Goal: Task Accomplishment & Management: Manage account settings

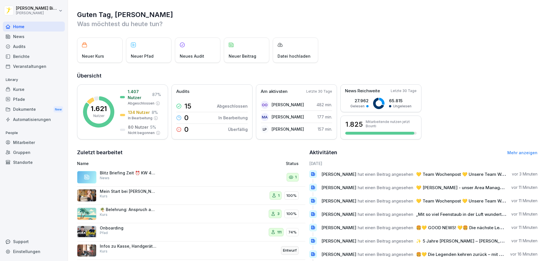
click at [24, 100] on div "Pfade" at bounding box center [34, 99] width 62 height 10
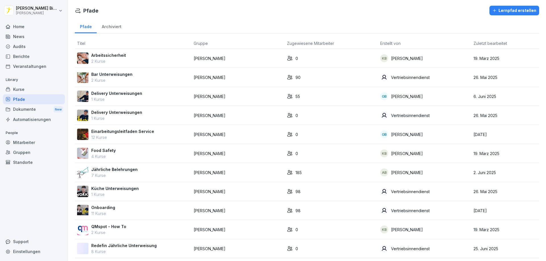
click at [135, 207] on div "Onboarding 11 Kurse" at bounding box center [133, 211] width 112 height 12
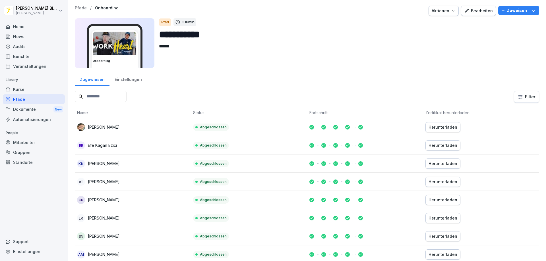
click at [117, 97] on input at bounding box center [101, 96] width 52 height 11
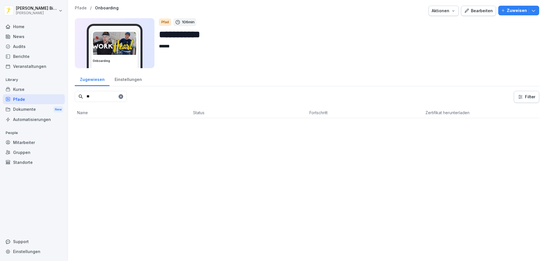
type input "*"
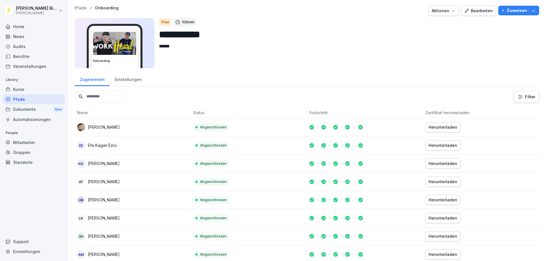
click at [178, 50] on textarea "******" at bounding box center [344, 56] width 371 height 26
type textarea "*"
click at [474, 6] on button "Bearbeiten" at bounding box center [478, 11] width 35 height 10
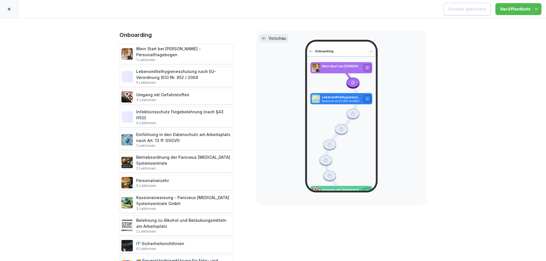
click at [11, 10] on icon at bounding box center [9, 9] width 5 height 5
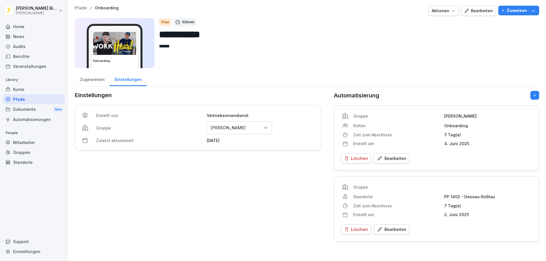
drag, startPoint x: 162, startPoint y: 43, endPoint x: 175, endPoint y: 47, distance: 13.8
click at [165, 45] on textarea "******" at bounding box center [344, 56] width 371 height 26
drag, startPoint x: 177, startPoint y: 46, endPoint x: 155, endPoint y: 49, distance: 21.8
click at [155, 49] on div "**********" at bounding box center [307, 43] width 464 height 50
click at [445, 12] on div "Aktionen" at bounding box center [444, 11] width 24 height 6
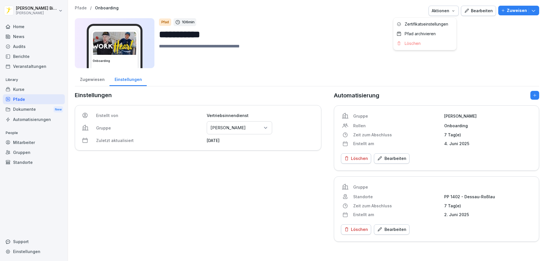
click at [477, 11] on div "Bearbeiten" at bounding box center [478, 11] width 29 height 6
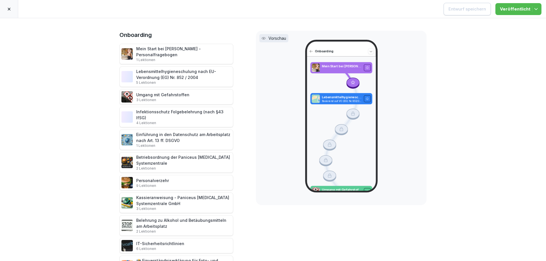
click at [9, 7] on icon at bounding box center [9, 9] width 5 height 5
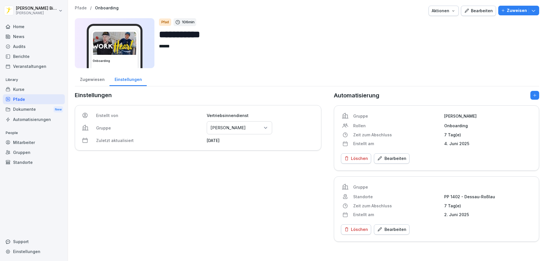
click at [191, 51] on textarea "******" at bounding box center [344, 56] width 371 height 26
click at [191, 50] on textarea "******" at bounding box center [344, 56] width 371 height 26
type textarea "*"
click at [522, 10] on p "Zuweisen" at bounding box center [517, 10] width 20 height 6
click at [531, 11] on icon "button" at bounding box center [534, 11] width 6 height 6
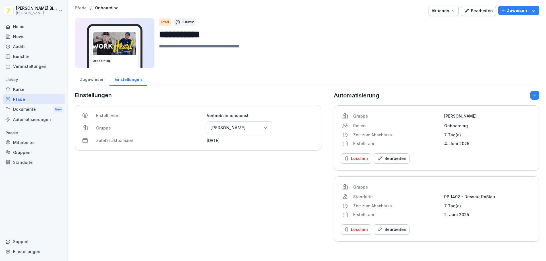
click at [261, 58] on textarea "******" at bounding box center [344, 56] width 371 height 26
click at [290, 15] on div at bounding box center [273, 11] width 305 height 10
click at [259, 75] on div "Zugewiesen Einstellungen" at bounding box center [307, 79] width 464 height 15
drag, startPoint x: 344, startPoint y: 82, endPoint x: 336, endPoint y: 82, distance: 7.4
click at [342, 82] on div "Zugewiesen Einstellungen" at bounding box center [307, 79] width 464 height 15
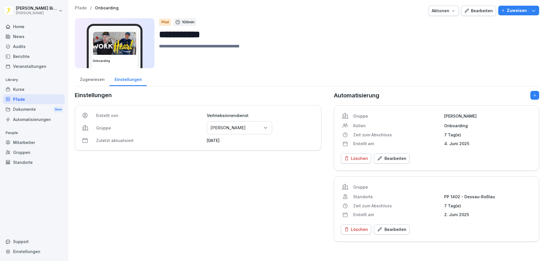
click at [228, 82] on div "Zugewiesen Einstellungen" at bounding box center [307, 79] width 464 height 15
click at [100, 77] on div "Zugewiesen" at bounding box center [92, 79] width 35 height 15
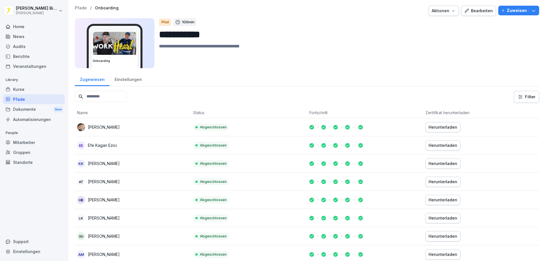
click at [507, 9] on p "Zuweisen" at bounding box center [517, 10] width 20 height 6
drag, startPoint x: 300, startPoint y: 27, endPoint x: 15, endPoint y: 197, distance: 331.7
click at [15, 197] on div "Home News Audits Berichte Veranstaltungen Library Kurse Pfade Dokumente New Aut…" at bounding box center [34, 138] width 62 height 240
click at [515, 10] on p "Zuweisen" at bounding box center [517, 10] width 20 height 6
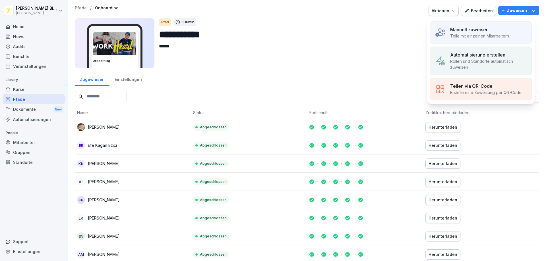
click at [474, 32] on p "Manuell zuweisen" at bounding box center [469, 29] width 38 height 7
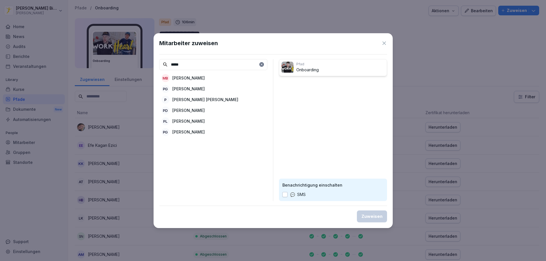
type input "****"
click at [384, 45] on icon at bounding box center [384, 43] width 6 height 6
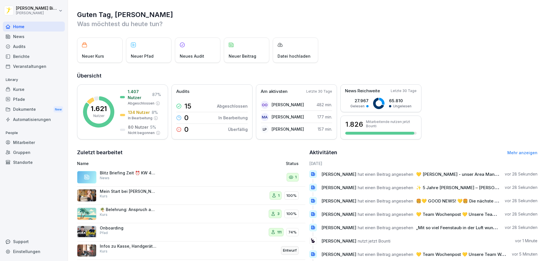
click at [20, 98] on div "Pfade" at bounding box center [34, 99] width 62 height 10
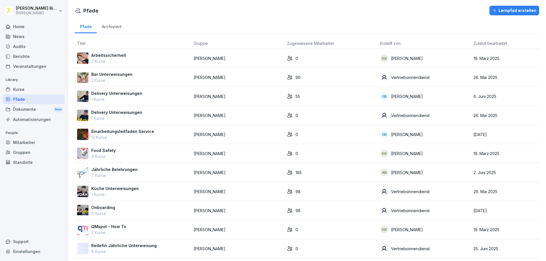
click at [115, 212] on div "Onboarding 11 Kurse" at bounding box center [133, 211] width 112 height 12
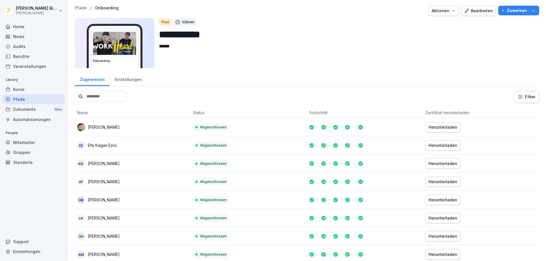
click at [510, 11] on p "Zuweisen" at bounding box center [517, 10] width 20 height 6
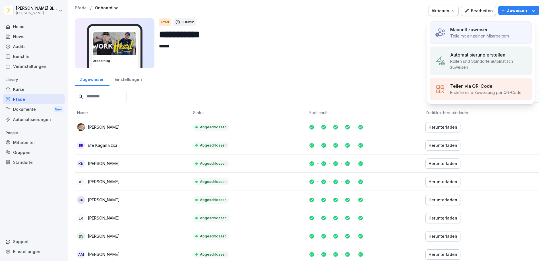
click at [465, 32] on p "Manuell zuweisen" at bounding box center [469, 29] width 38 height 7
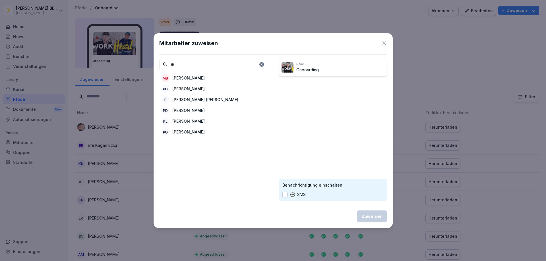
type input "*"
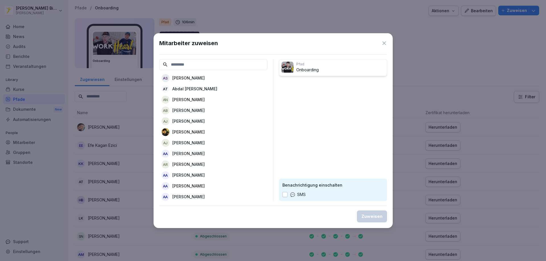
click at [387, 44] on icon at bounding box center [384, 43] width 6 height 6
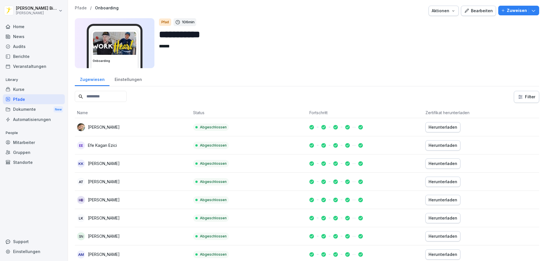
click at [511, 9] on p "Zuweisen" at bounding box center [517, 10] width 20 height 6
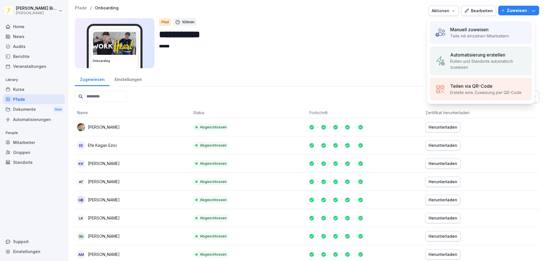
click at [478, 34] on p "Teile mit einzelnen Mitarbeitern" at bounding box center [479, 36] width 59 height 6
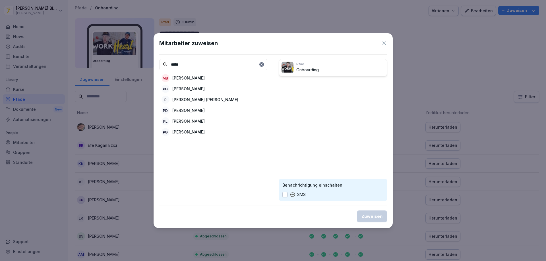
type input "****"
click at [386, 41] on icon at bounding box center [384, 43] width 6 height 6
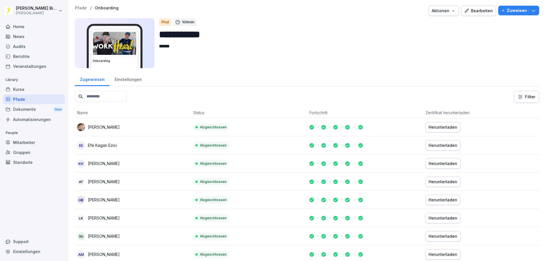
drag, startPoint x: 282, startPoint y: 46, endPoint x: 173, endPoint y: 46, distance: 108.9
click at [172, 46] on textarea "******" at bounding box center [344, 56] width 371 height 26
type textarea "**********"
click at [179, 77] on div "Zugewiesen Einstellungen" at bounding box center [307, 79] width 464 height 15
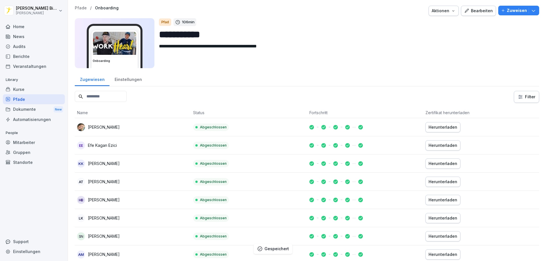
click at [120, 80] on div "Einstellungen" at bounding box center [128, 79] width 37 height 15
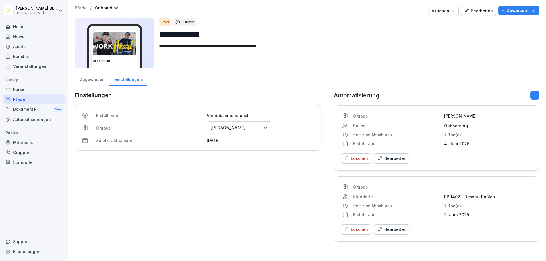
click at [96, 81] on div "Zugewiesen" at bounding box center [92, 79] width 35 height 15
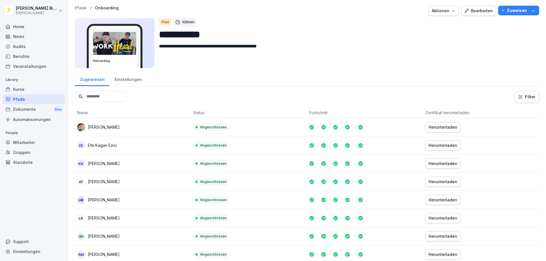
click at [511, 8] on p "Zuweisen" at bounding box center [517, 10] width 20 height 6
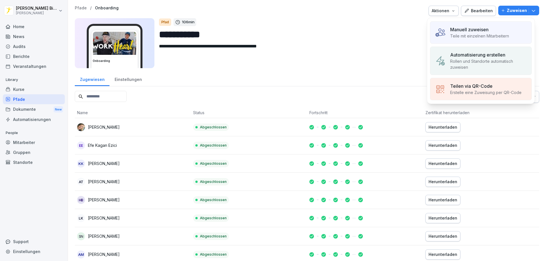
click at [480, 31] on p "Manuell zuweisen" at bounding box center [469, 29] width 38 height 7
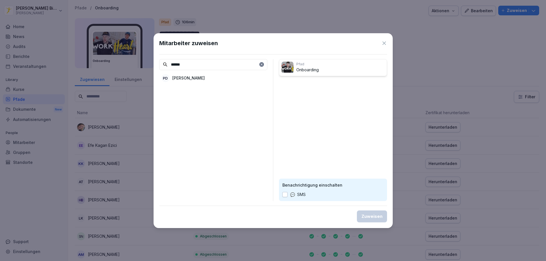
type input "******"
click at [385, 44] on icon at bounding box center [384, 43] width 6 height 6
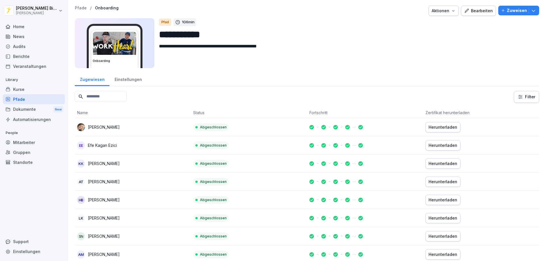
click at [508, 9] on p "Zuweisen" at bounding box center [517, 10] width 20 height 6
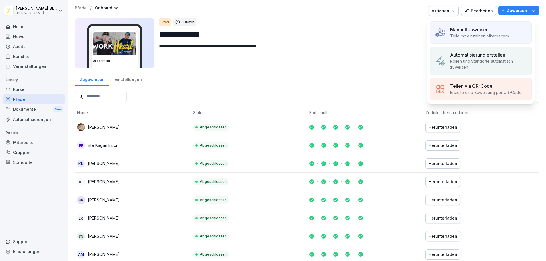
click at [473, 30] on p "Manuell zuweisen" at bounding box center [469, 29] width 38 height 7
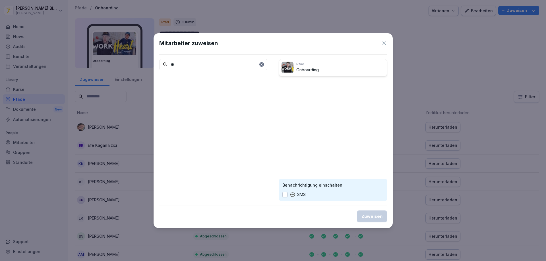
type input "*"
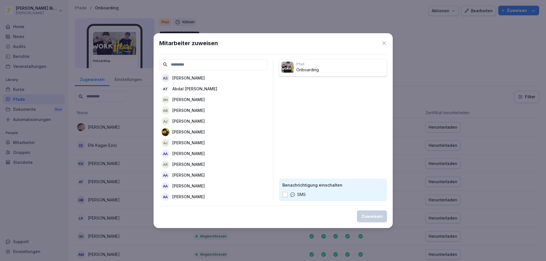
click at [386, 42] on icon at bounding box center [384, 43] width 6 height 6
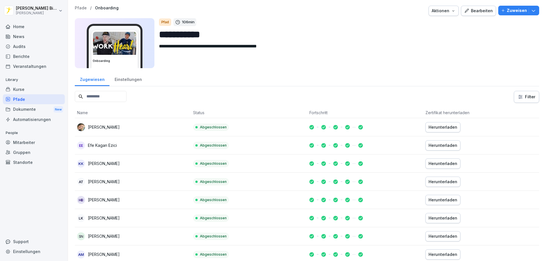
click at [19, 143] on div "Mitarbeiter" at bounding box center [34, 143] width 62 height 10
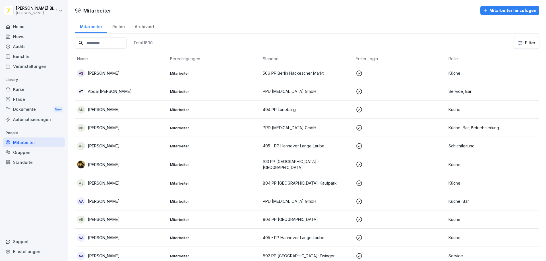
click at [110, 41] on input at bounding box center [101, 43] width 52 height 11
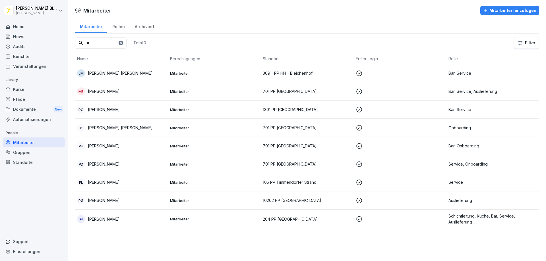
type input "*"
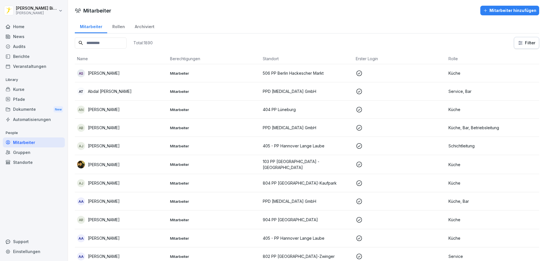
click at [40, 9] on html "Gordon Bierstedt Peter Pane Home News Audits Berichte Veranstaltungen Library K…" at bounding box center [273, 130] width 546 height 261
click at [59, 9] on html "Gordon Bierstedt Peter Pane Home News Audits Berichte Veranstaltungen Library K…" at bounding box center [273, 130] width 546 height 261
click at [26, 37] on div "Abmelden" at bounding box center [36, 36] width 56 height 11
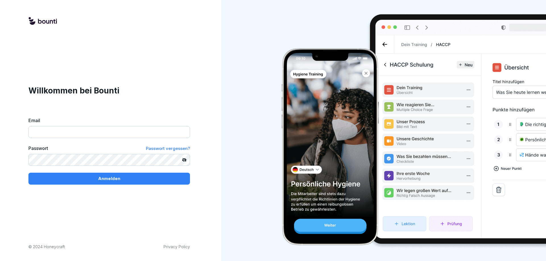
type input "**********"
click at [103, 178] on p "Anmelden" at bounding box center [109, 179] width 22 height 6
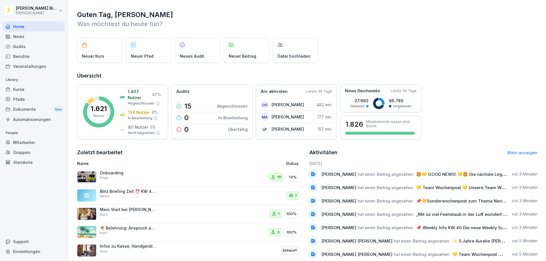
click at [111, 174] on p "Onboarding" at bounding box center [128, 173] width 57 height 5
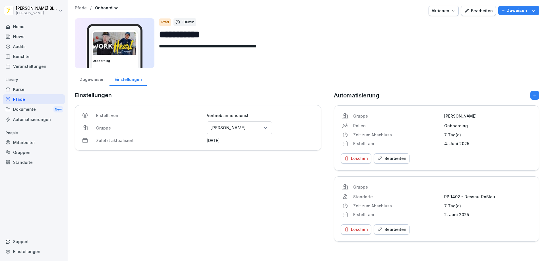
click at [510, 10] on p "Zuweisen" at bounding box center [517, 10] width 20 height 6
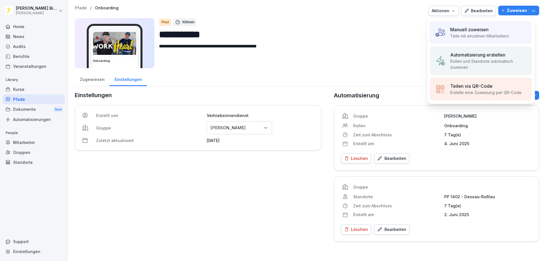
click at [471, 34] on p "Teile mit einzelnen Mitarbeitern" at bounding box center [479, 36] width 59 height 6
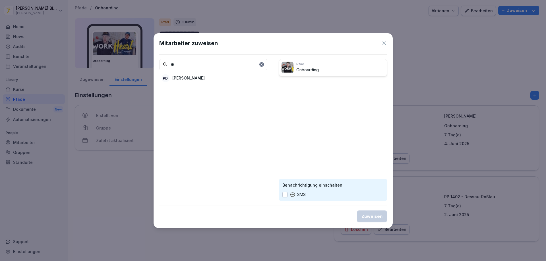
type input "*"
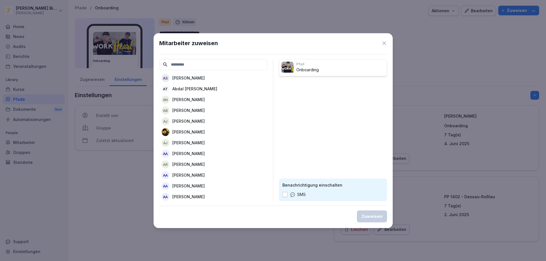
click at [383, 42] on icon at bounding box center [384, 43] width 6 height 6
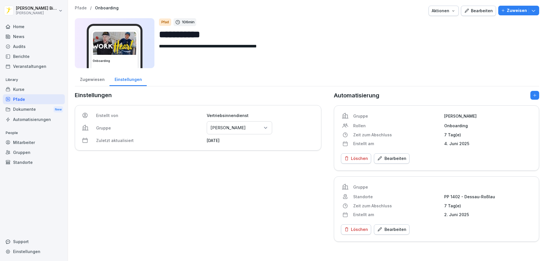
click at [26, 90] on div "Kurse" at bounding box center [34, 89] width 62 height 10
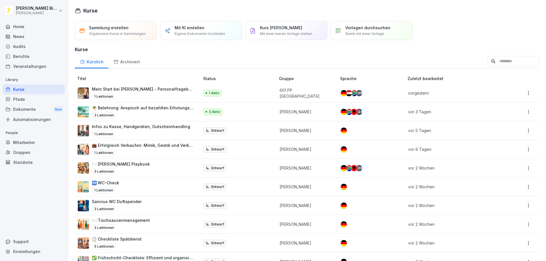
click at [19, 100] on div "Pfade" at bounding box center [34, 99] width 62 height 10
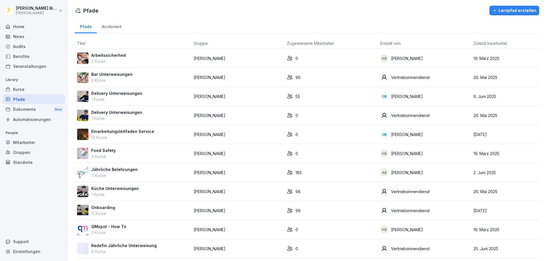
click at [107, 210] on p "Onboarding" at bounding box center [103, 208] width 24 height 6
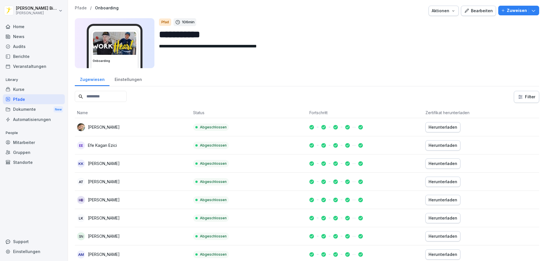
click at [507, 13] on p "Zuweisen" at bounding box center [517, 10] width 20 height 6
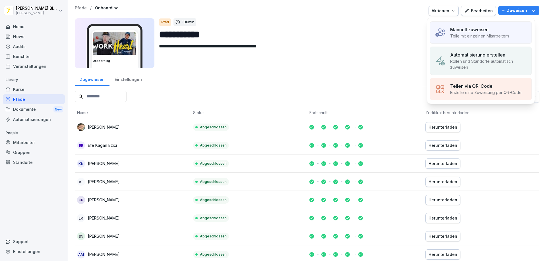
click at [468, 32] on p "Manuell zuweisen" at bounding box center [469, 29] width 38 height 7
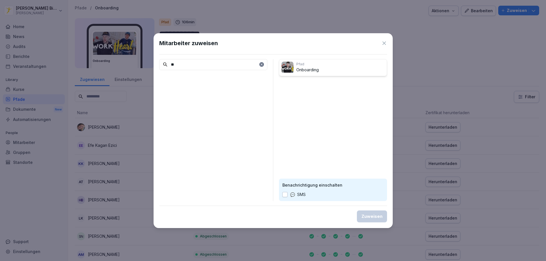
type input "*"
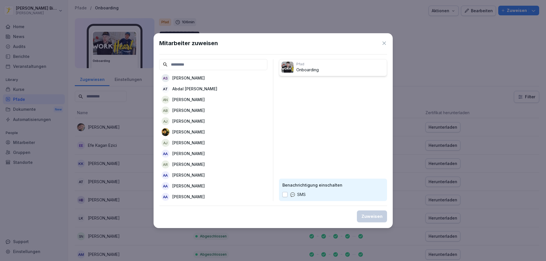
click at [385, 43] on icon at bounding box center [384, 43] width 6 height 6
